Goal: Navigation & Orientation: Find specific page/section

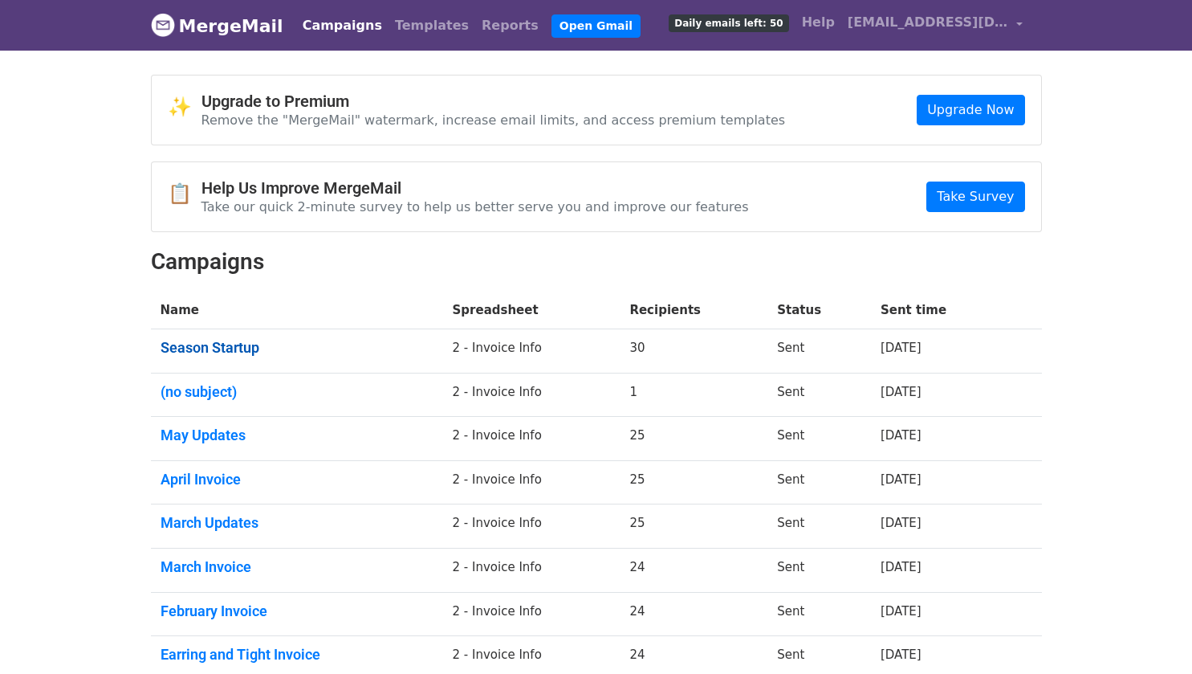
click at [227, 345] on link "Season Startup" at bounding box center [297, 348] width 273 height 18
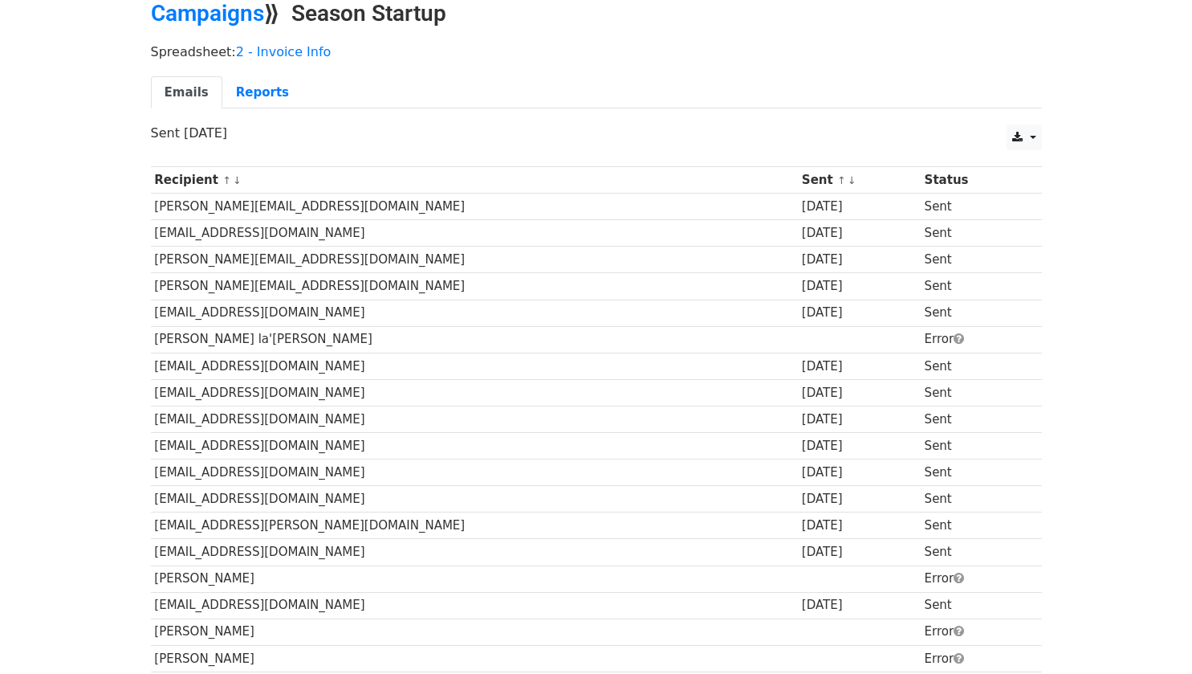
scroll to position [74, 0]
click at [227, 14] on link "Campaigns" at bounding box center [207, 14] width 113 height 26
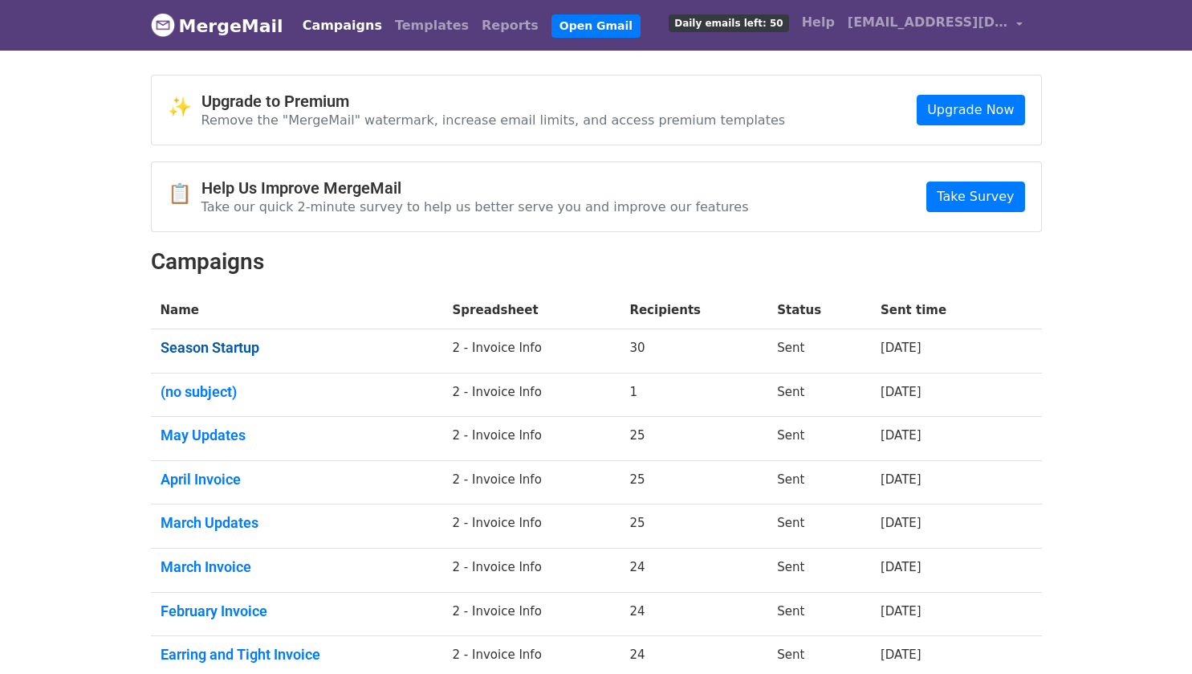
click at [215, 350] on link "Season Startup" at bounding box center [297, 348] width 273 height 18
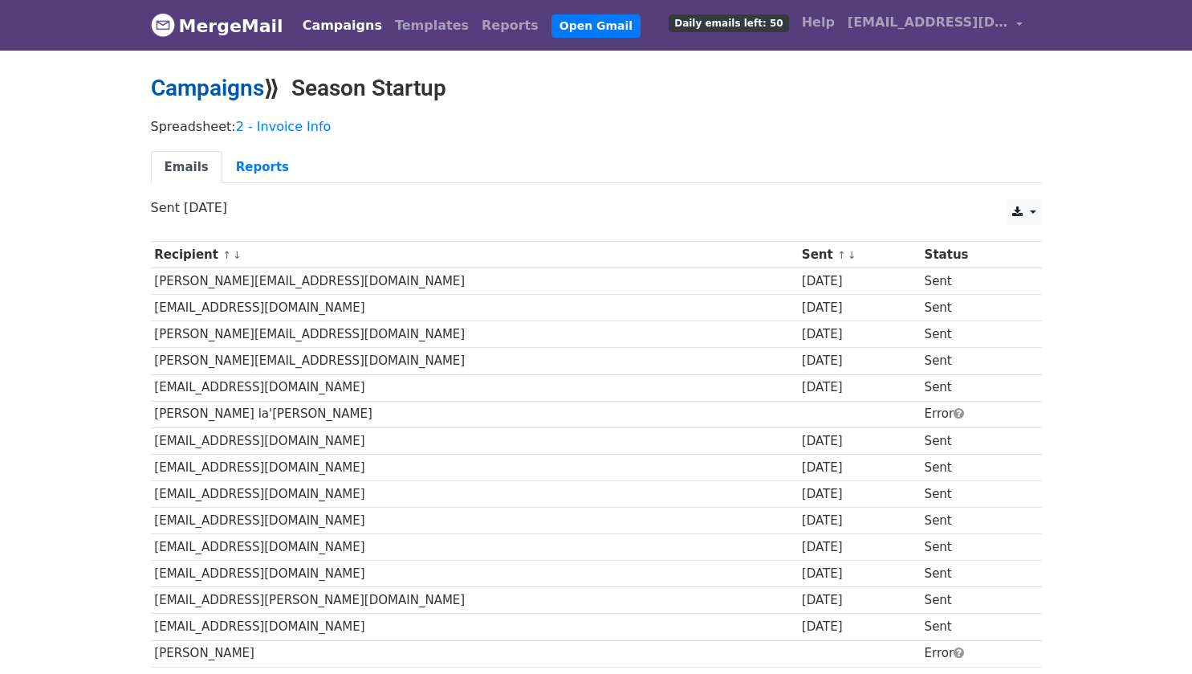
click at [221, 92] on link "Campaigns" at bounding box center [207, 88] width 113 height 26
